Goal: Transaction & Acquisition: Purchase product/service

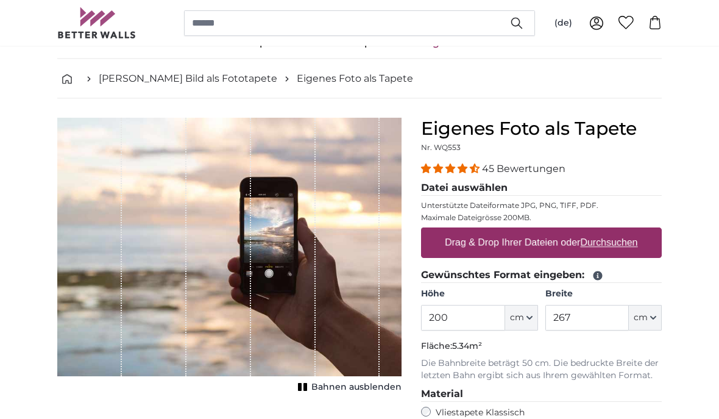
scroll to position [33, 0]
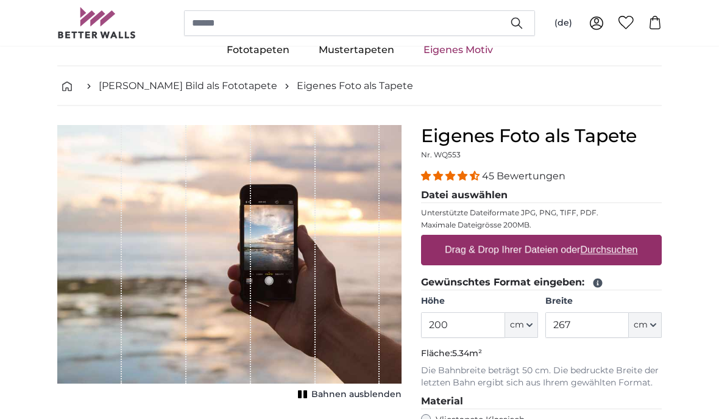
click at [529, 250] on label "Drag & Drop Ihrer Dateien oder Durchsuchen" at bounding box center [541, 250] width 203 height 24
click at [529, 239] on input "Drag & Drop Ihrer Dateien oder Durchsuchen" at bounding box center [541, 237] width 241 height 4
type input "**********"
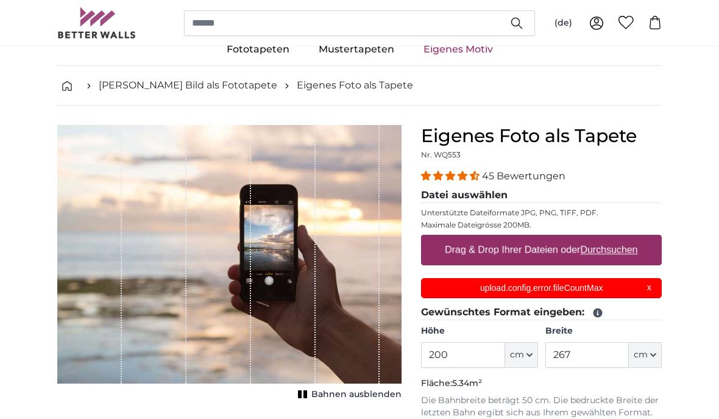
scroll to position [0, 0]
click at [651, 350] on button "cm" at bounding box center [645, 355] width 33 height 26
click at [574, 353] on input "267" at bounding box center [586, 355] width 83 height 26
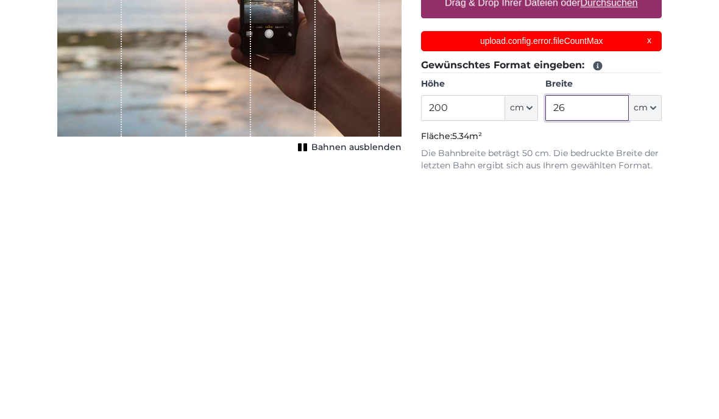
type input "2"
type input "300"
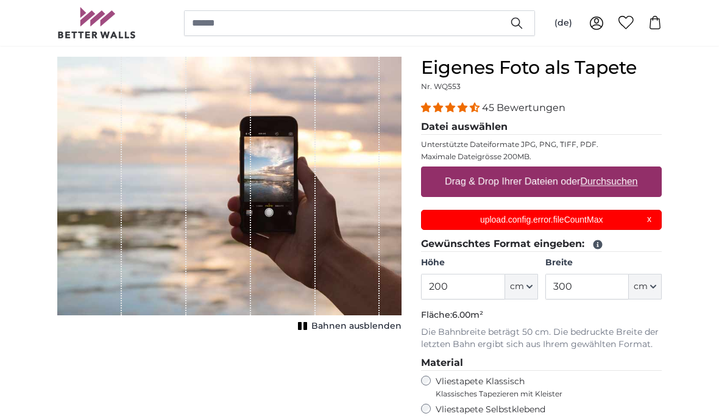
scroll to position [102, 0]
click at [531, 183] on label "Drag & Drop Ihrer Dateien oder Durchsuchen" at bounding box center [541, 181] width 203 height 24
click at [531, 170] on input "Drag & Drop Ihrer Dateien oder Durchsuchen" at bounding box center [541, 168] width 241 height 4
type input "**********"
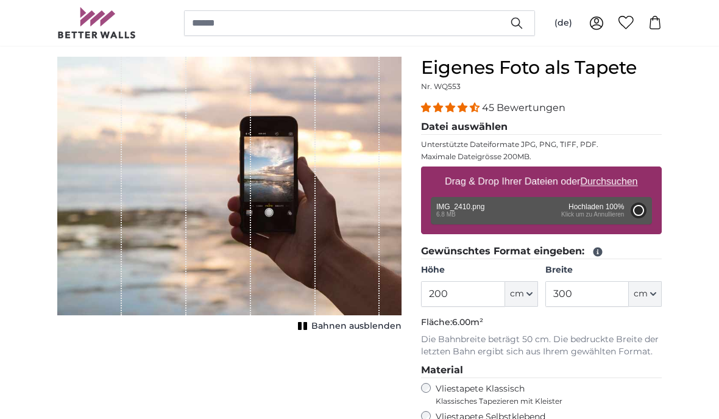
type input "122"
type input "175.7"
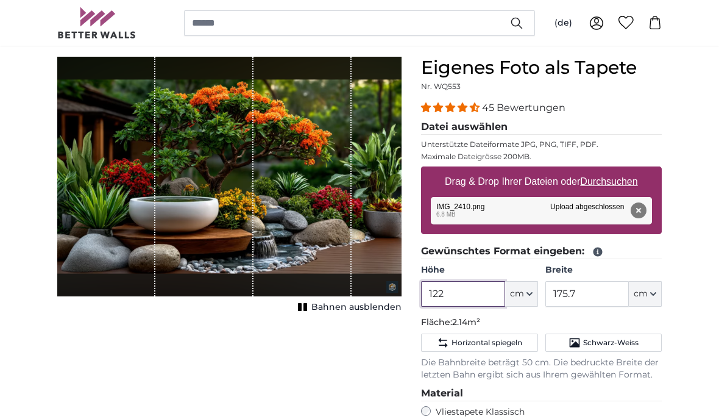
click at [453, 290] on input "122" at bounding box center [462, 294] width 83 height 26
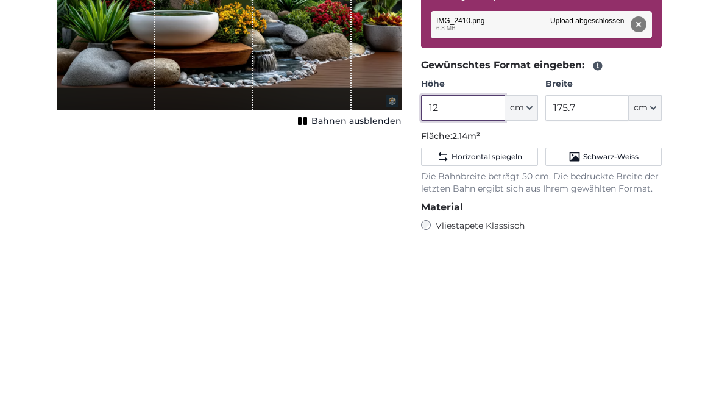
type input "1"
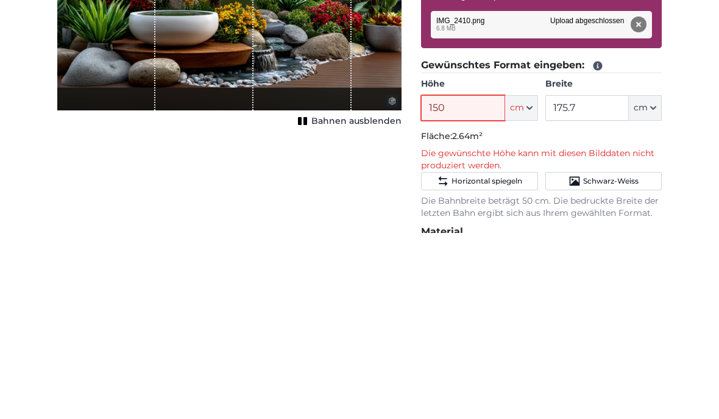
type input "150"
click at [585, 281] on input "175.7" at bounding box center [586, 294] width 83 height 26
type input "1"
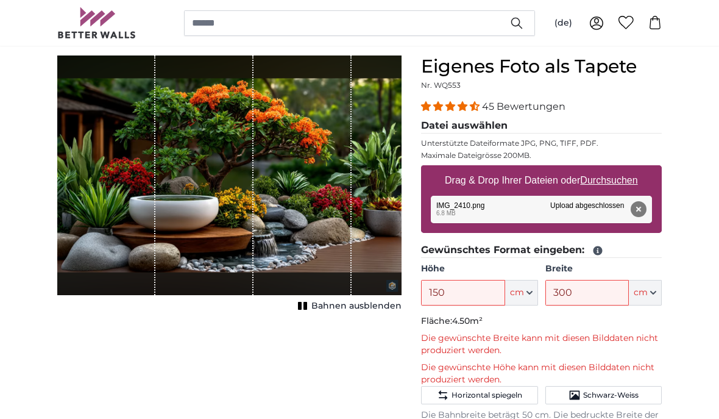
scroll to position [102, 0]
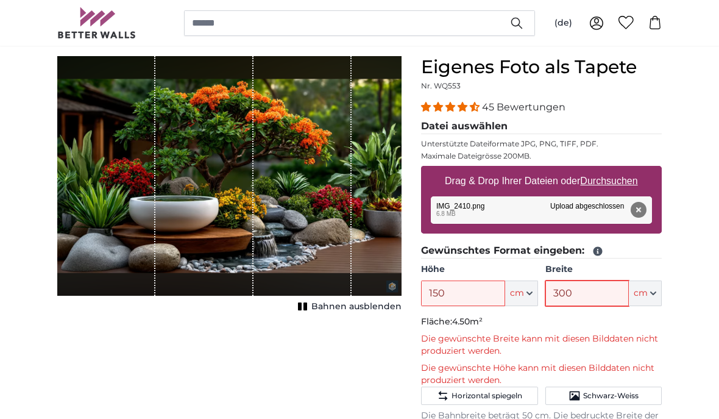
type input "300"
click at [451, 292] on input "150" at bounding box center [462, 293] width 83 height 26
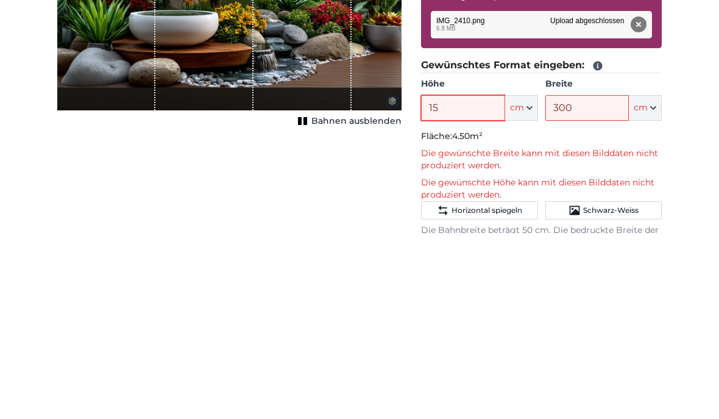
type input "1"
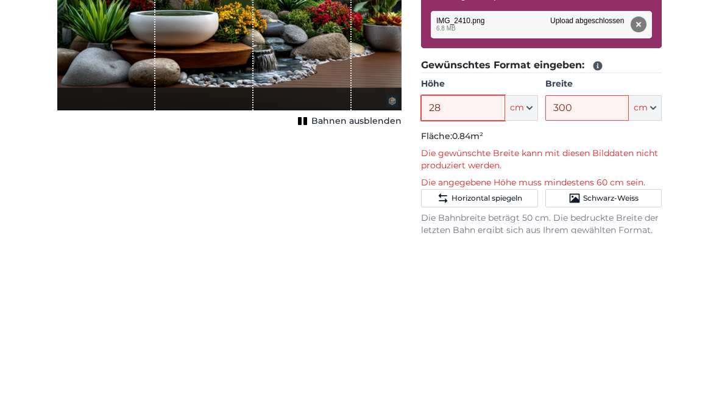
type input "2"
type input "180"
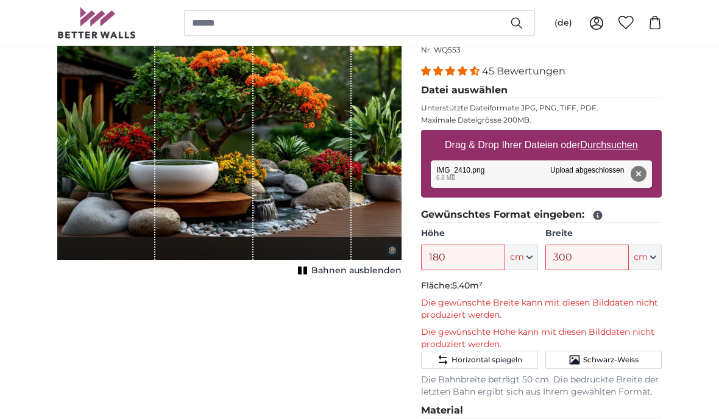
scroll to position [136, 0]
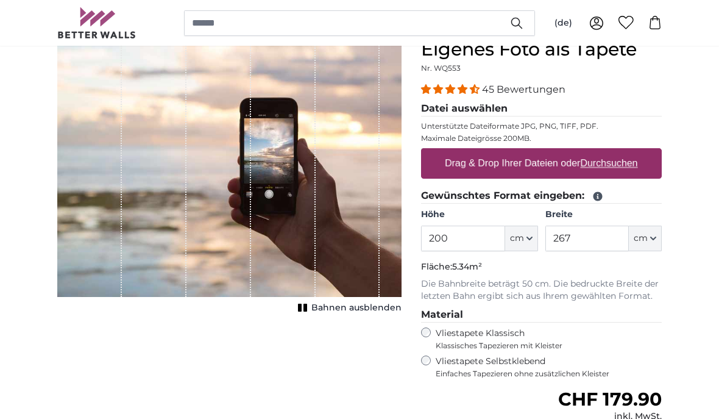
click at [539, 161] on label "Drag & Drop Ihrer Dateien oder Durchsuchen" at bounding box center [541, 164] width 203 height 24
click at [539, 152] on input "Drag & Drop Ihrer Dateien oder Durchsuchen" at bounding box center [541, 151] width 241 height 4
type input "**********"
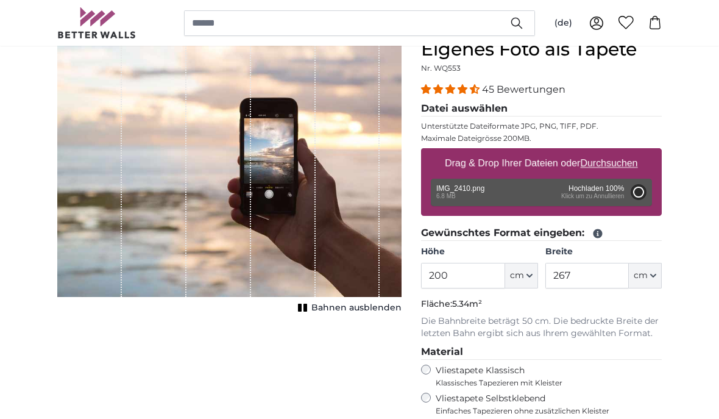
type input "122"
type input "175.7"
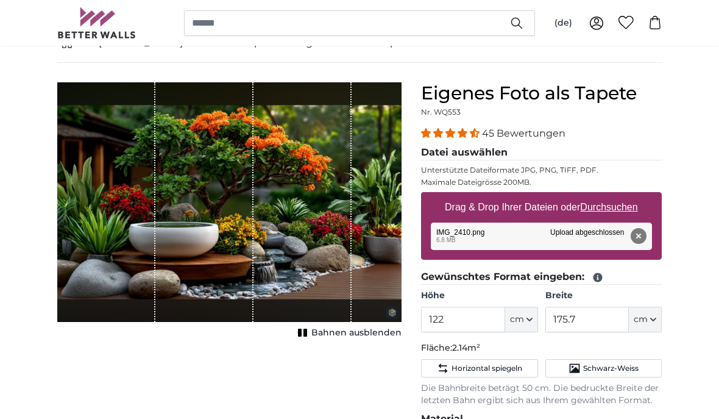
scroll to position [74, 0]
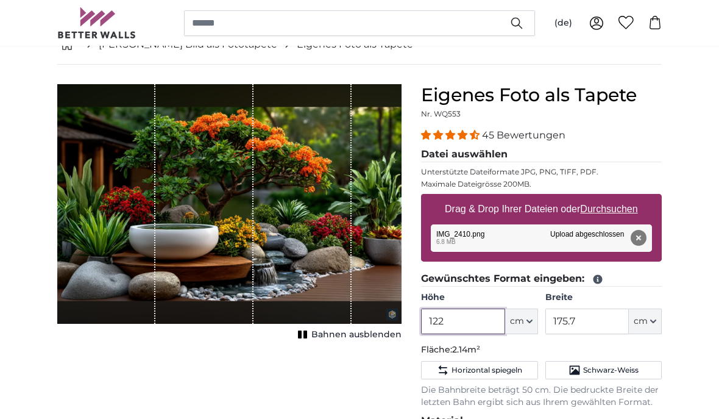
click at [450, 318] on input "122" at bounding box center [462, 321] width 83 height 26
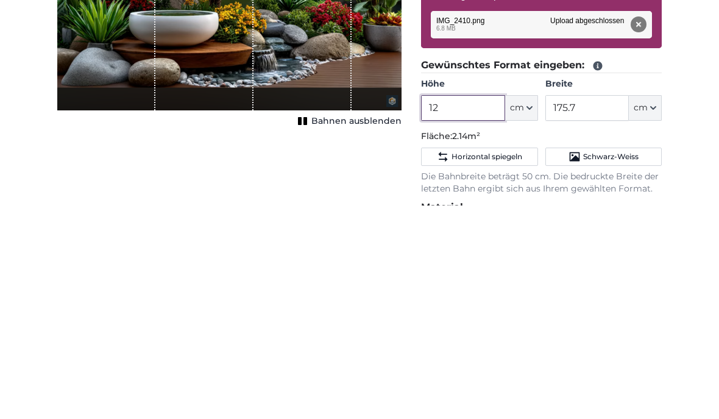
type input "1"
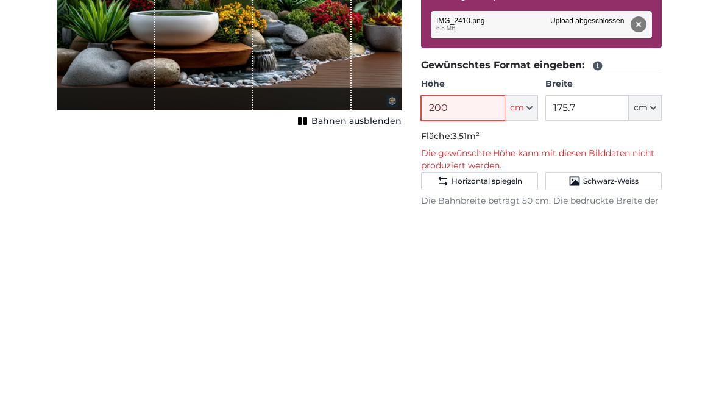
type input "200"
click at [647, 316] on span "cm" at bounding box center [641, 322] width 14 height 12
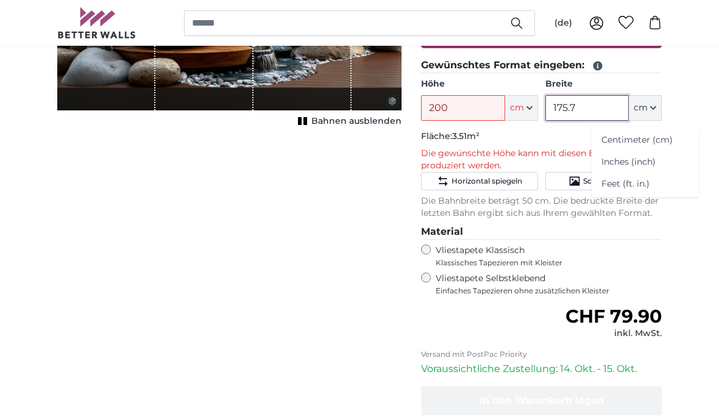
click at [583, 108] on input "175.7" at bounding box center [586, 108] width 83 height 26
type input "1"
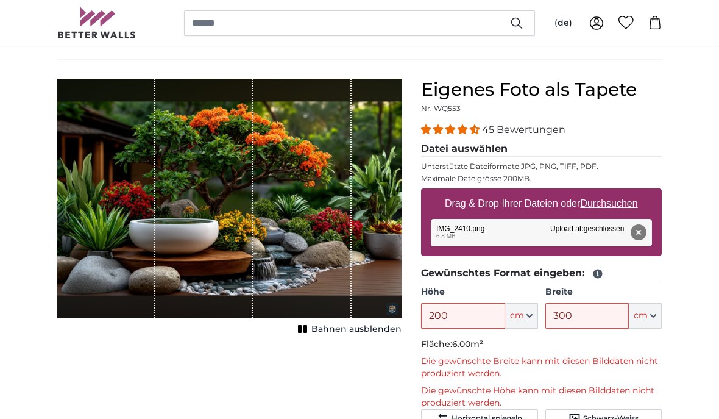
scroll to position [80, 0]
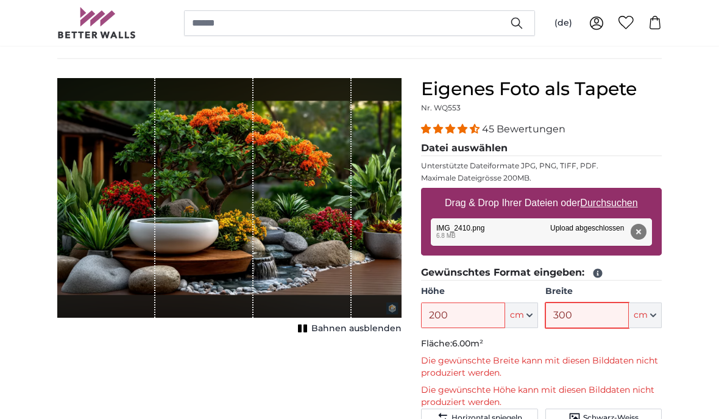
type input "300"
click at [336, 326] on span "Bahnen ausblenden" at bounding box center [356, 329] width 90 height 12
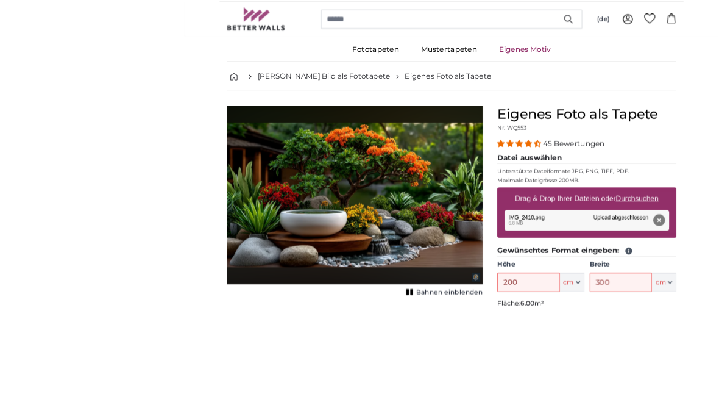
scroll to position [110, 0]
